Goal: Transaction & Acquisition: Purchase product/service

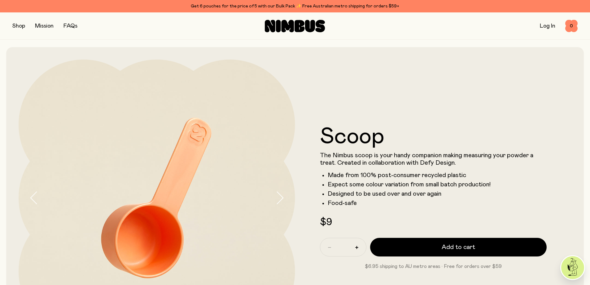
scroll to position [93, 0]
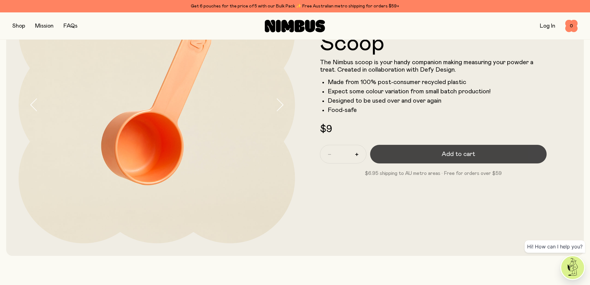
click at [453, 151] on span "Add to cart" at bounding box center [458, 154] width 33 height 9
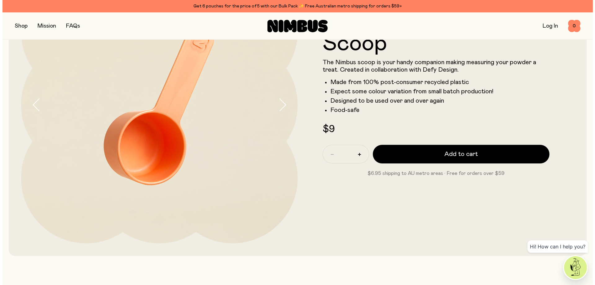
scroll to position [0, 0]
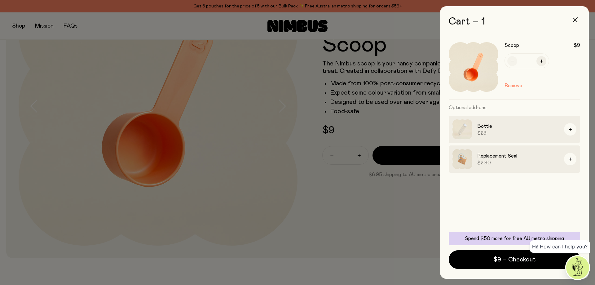
click at [573, 21] on icon "button" at bounding box center [574, 19] width 5 height 5
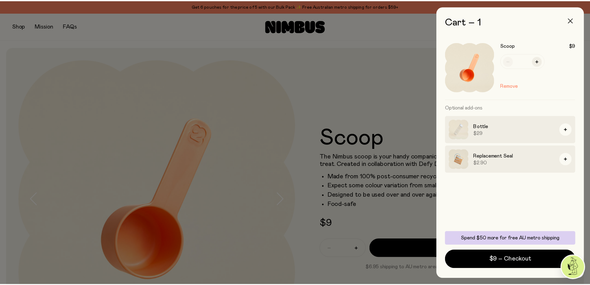
scroll to position [93, 0]
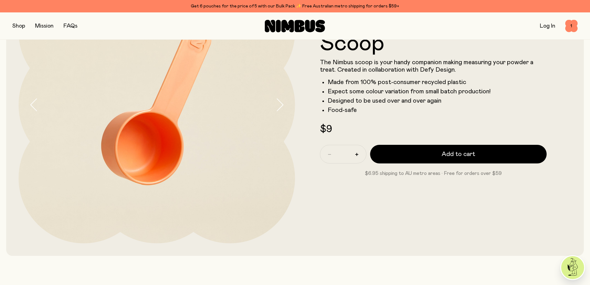
click at [14, 23] on button "button" at bounding box center [18, 26] width 13 height 9
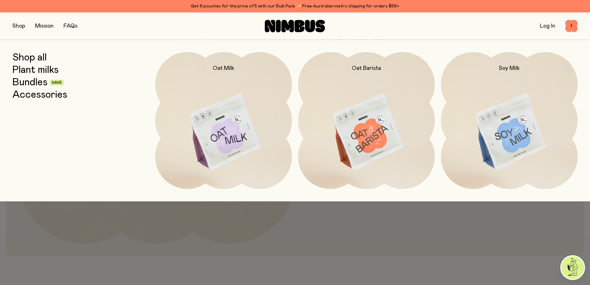
click at [34, 61] on link "Shop all" at bounding box center [29, 57] width 34 height 11
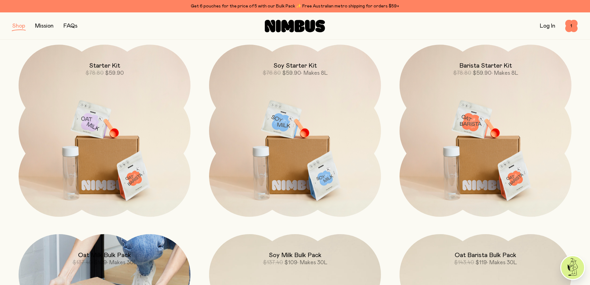
scroll to position [527, 0]
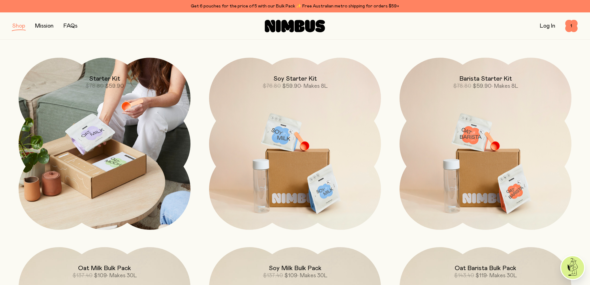
click at [106, 160] on img at bounding box center [105, 144] width 172 height 172
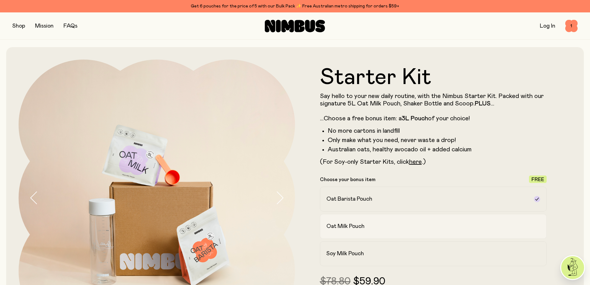
click at [360, 221] on label "Oat Milk Pouch" at bounding box center [433, 226] width 227 height 25
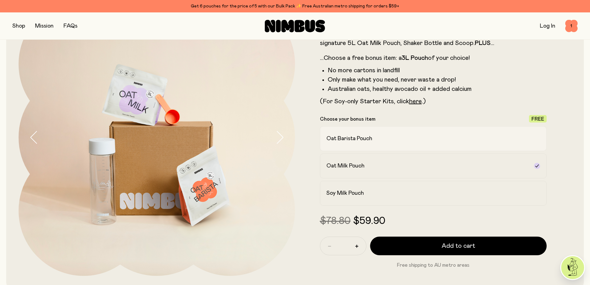
scroll to position [62, 0]
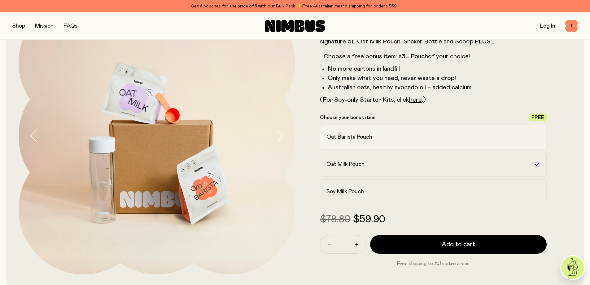
click at [364, 138] on h2 "Oat Barista Pouch" at bounding box center [349, 136] width 46 height 7
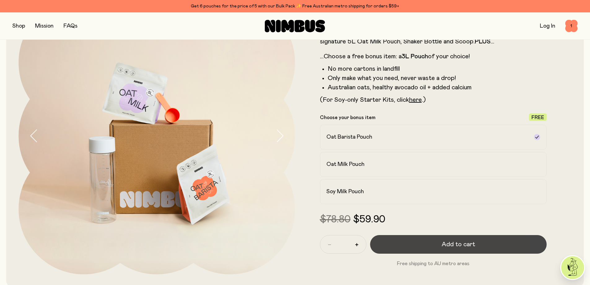
click at [467, 241] on span "Add to cart" at bounding box center [458, 244] width 33 height 9
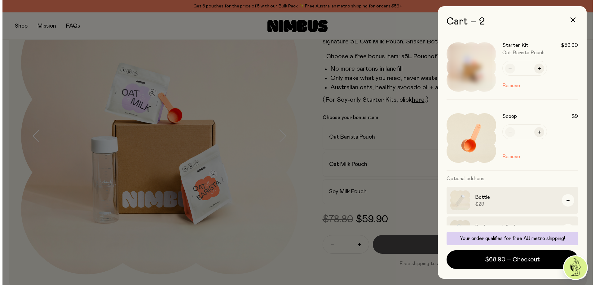
scroll to position [0, 0]
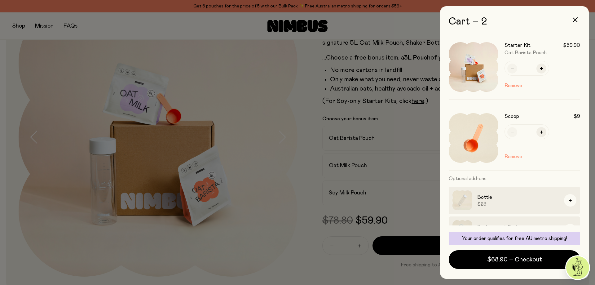
click at [510, 158] on button "Remove" at bounding box center [513, 156] width 18 height 7
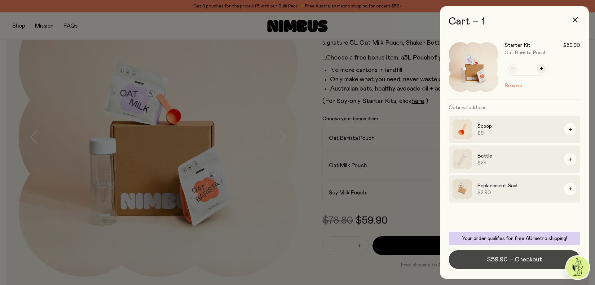
click at [503, 261] on span "$59.90 – Checkout" at bounding box center [514, 259] width 55 height 9
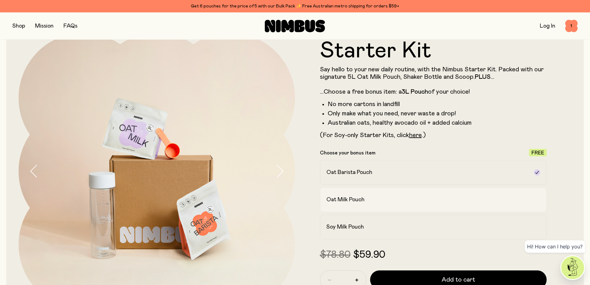
scroll to position [62, 0]
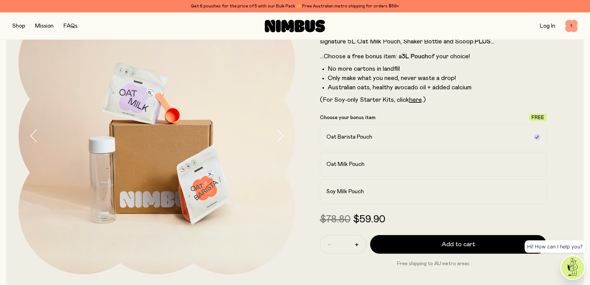
click at [571, 27] on span "1" at bounding box center [571, 26] width 12 height 12
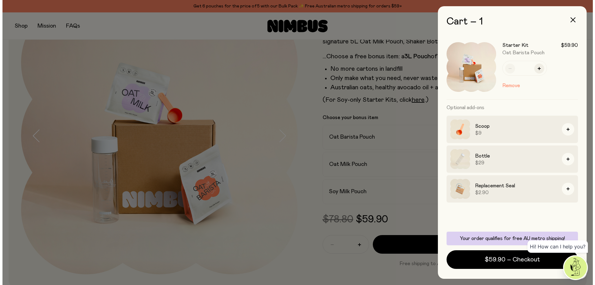
scroll to position [0, 0]
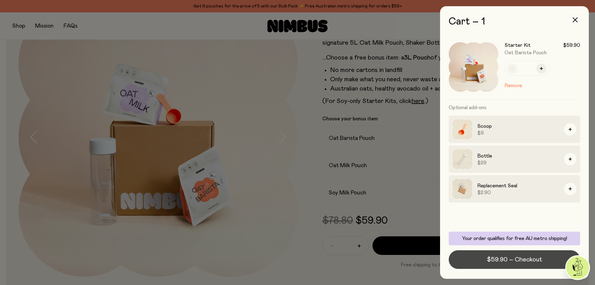
click at [516, 260] on span "$59.90 – Checkout" at bounding box center [514, 259] width 55 height 9
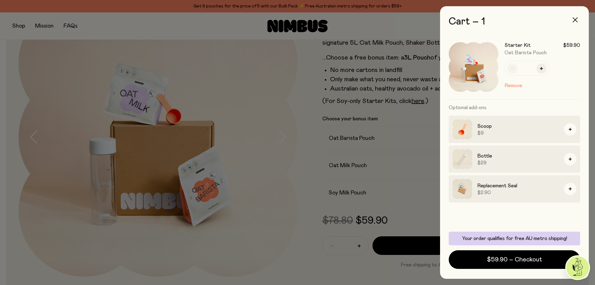
click at [575, 20] on icon "button" at bounding box center [574, 19] width 5 height 5
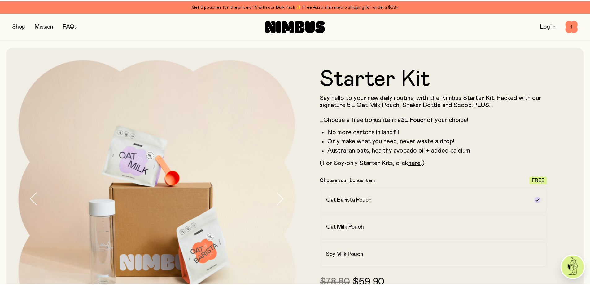
scroll to position [62, 0]
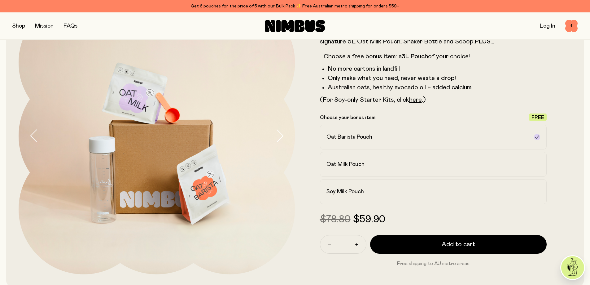
click at [548, 25] on link "Log In" at bounding box center [547, 26] width 15 height 6
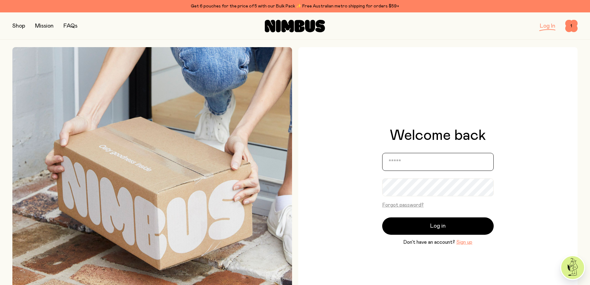
click at [408, 168] on input "email" at bounding box center [438, 162] width 112 height 18
click at [562, 203] on div "Welcome back Forgot password? Log in Don’t have an account? Sign up" at bounding box center [438, 187] width 280 height 280
click at [463, 243] on button "Sign up" at bounding box center [464, 241] width 16 height 7
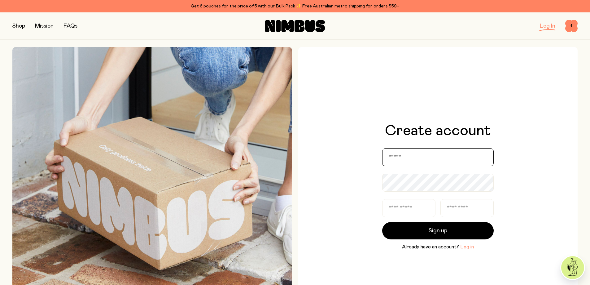
click at [410, 156] on input "email" at bounding box center [438, 157] width 112 height 18
type input "**********"
type input "*******"
click at [483, 217] on form "**********" at bounding box center [438, 199] width 112 height 102
drag, startPoint x: 471, startPoint y: 209, endPoint x: 262, endPoint y: 204, distance: 209.1
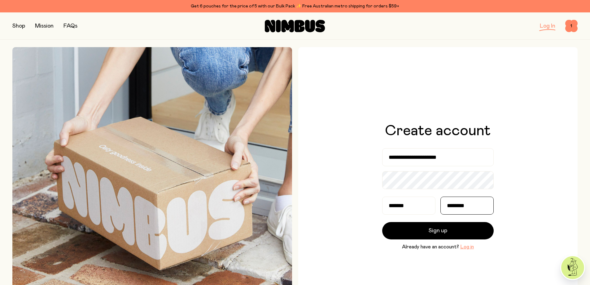
click at [263, 204] on div "**********" at bounding box center [294, 187] width 565 height 280
click at [454, 206] on input "********" at bounding box center [466, 205] width 53 height 18
type input "******"
click at [382, 222] on button "Sign up" at bounding box center [438, 230] width 112 height 17
